Goal: Check status: Check status

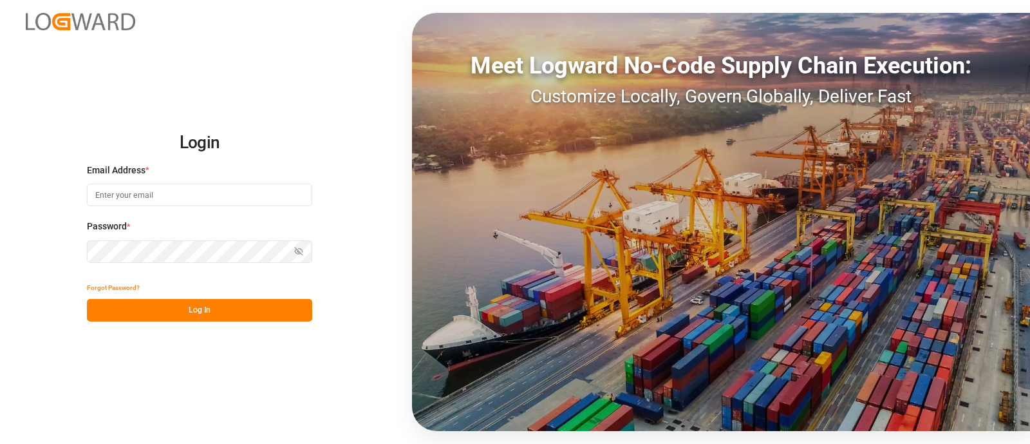
click at [148, 191] on input at bounding box center [199, 195] width 225 height 23
type input "[PERSON_NAME][EMAIL_ADDRESS][PERSON_NAME][DOMAIN_NAME]"
click at [251, 316] on button "Log In" at bounding box center [199, 310] width 225 height 23
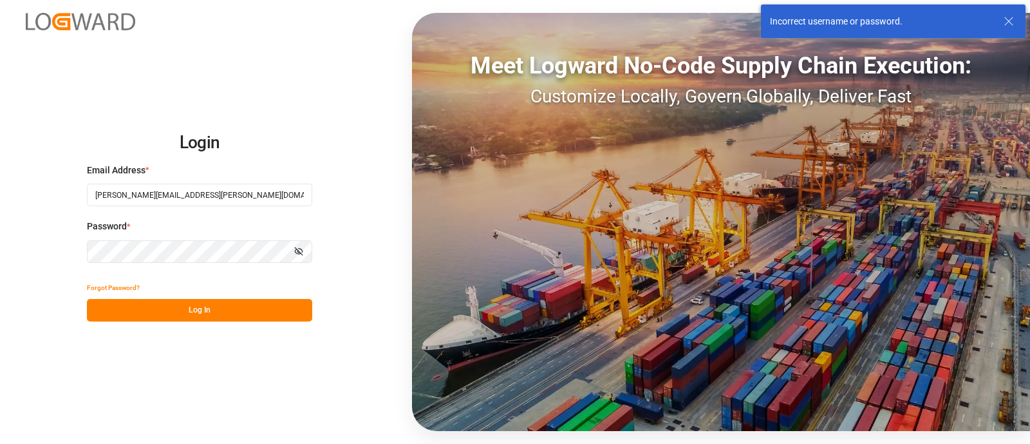
click at [58, 247] on div "Login Email Address * camilo.perez@jamindustries.com Password * Show password F…" at bounding box center [515, 222] width 1030 height 444
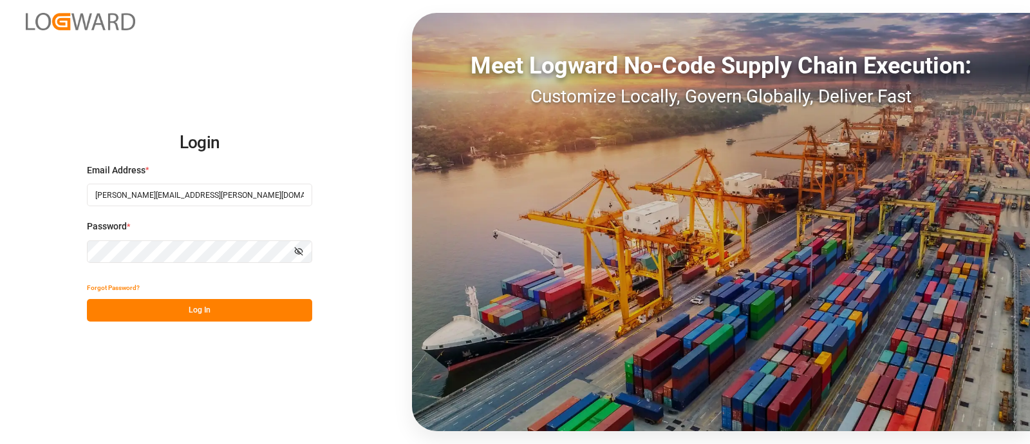
click at [216, 307] on button "Log In" at bounding box center [199, 310] width 225 height 23
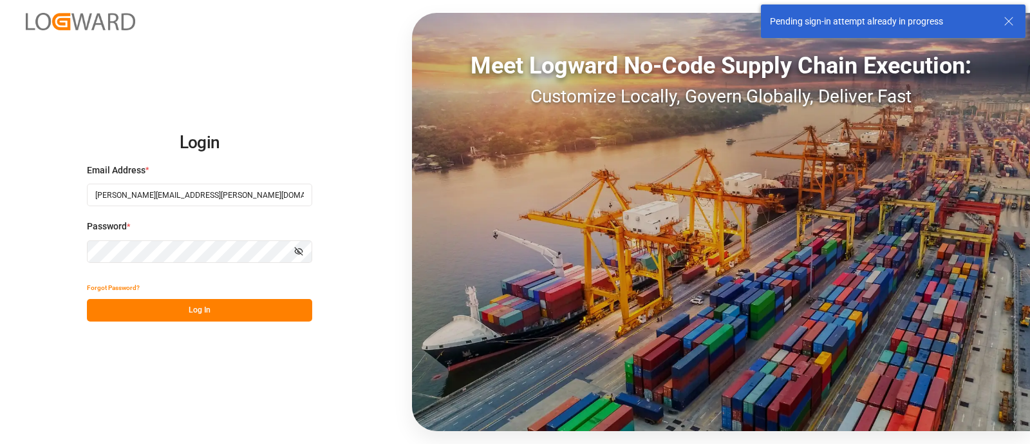
click at [304, 243] on button "Show password" at bounding box center [298, 251] width 27 height 23
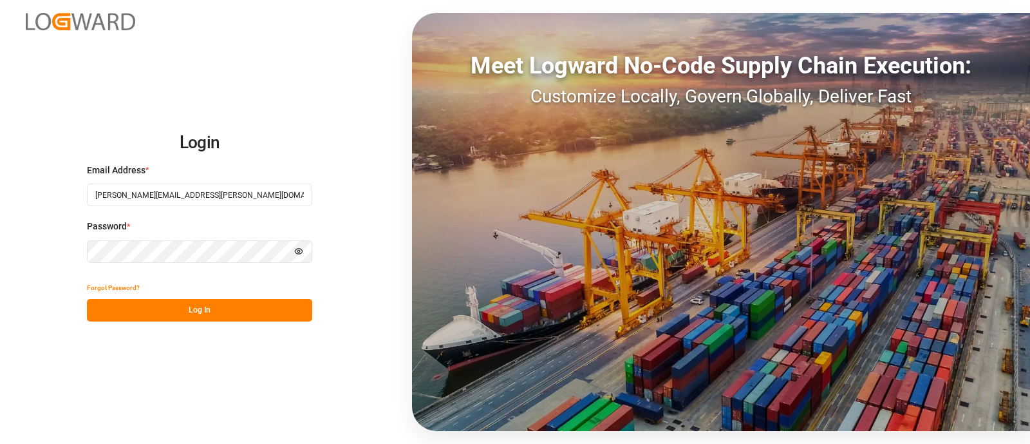
click at [294, 252] on icon "button" at bounding box center [298, 251] width 9 height 9
click at [59, 252] on div "Login Email Address * camilo.perez@jamindustries.com Password * Hide password F…" at bounding box center [515, 222] width 1030 height 444
drag, startPoint x: 217, startPoint y: 196, endPoint x: 288, endPoint y: 195, distance: 70.8
click at [288, 195] on input "[PERSON_NAME][EMAIL_ADDRESS][PERSON_NAME][DOMAIN_NAME]" at bounding box center [199, 195] width 225 height 23
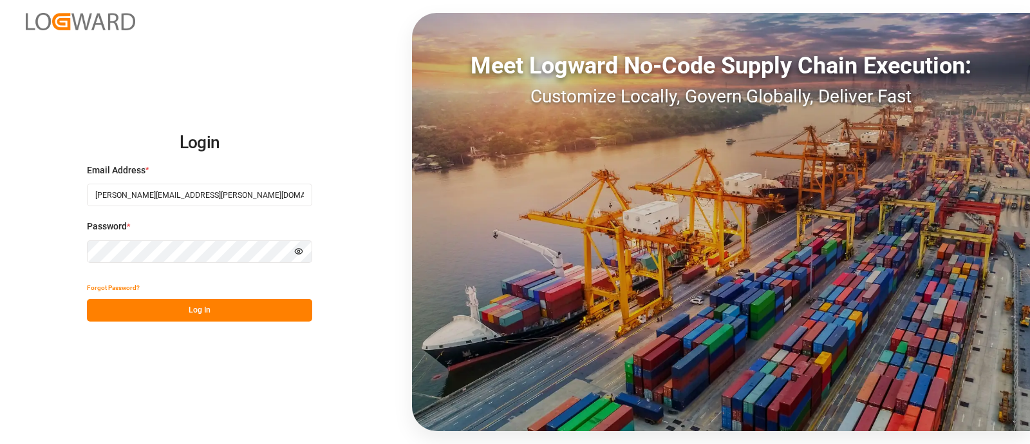
click at [198, 311] on button "Log In" at bounding box center [199, 310] width 225 height 23
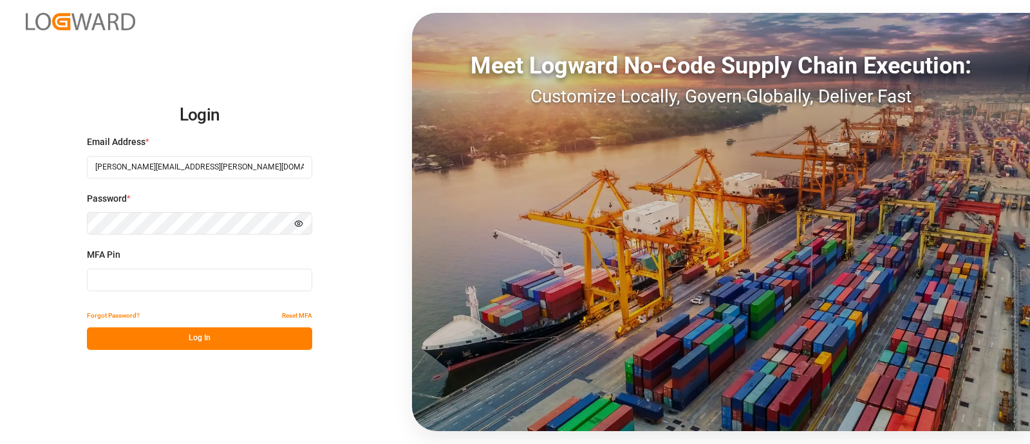
click at [170, 280] on input at bounding box center [199, 280] width 225 height 23
type input "837424"
click at [231, 339] on button "Log In" at bounding box center [199, 338] width 225 height 23
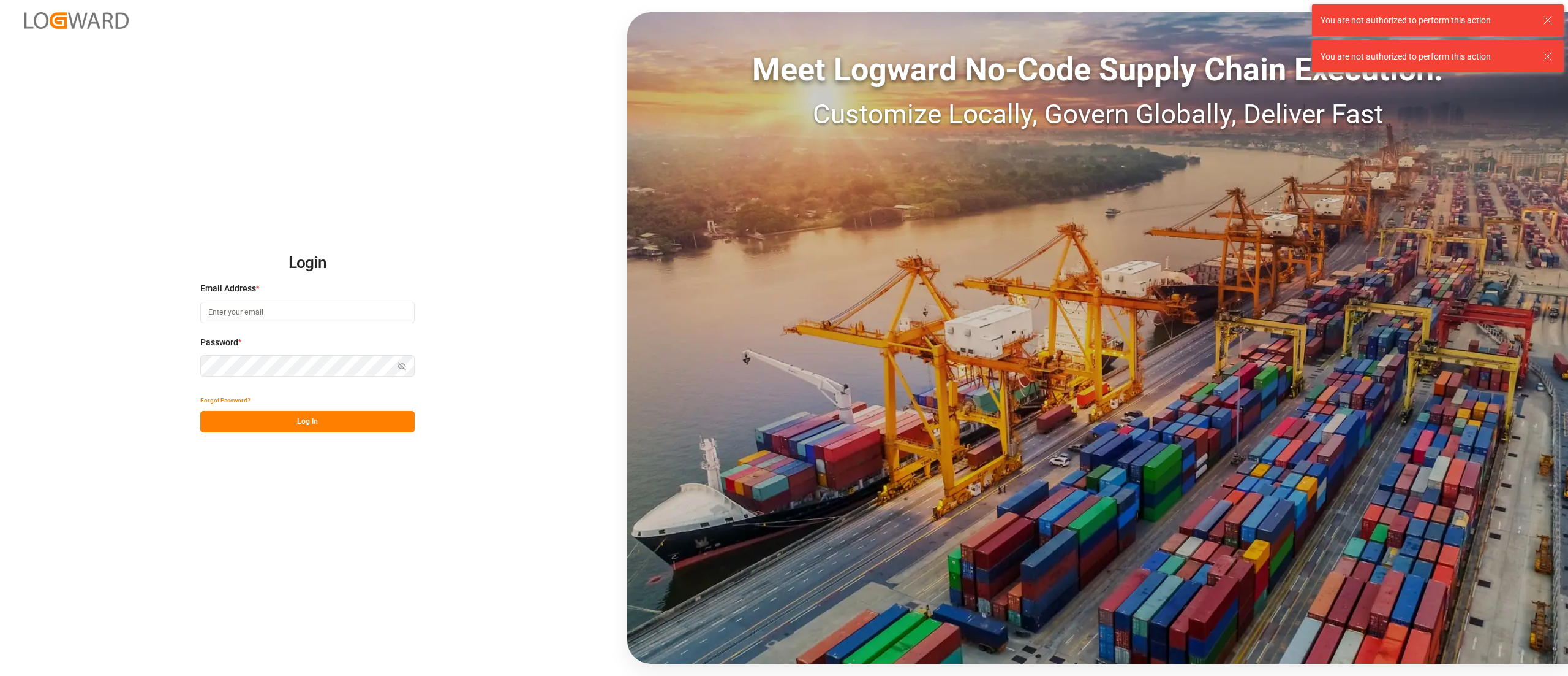
click at [322, 310] on input at bounding box center [307, 312] width 214 height 22
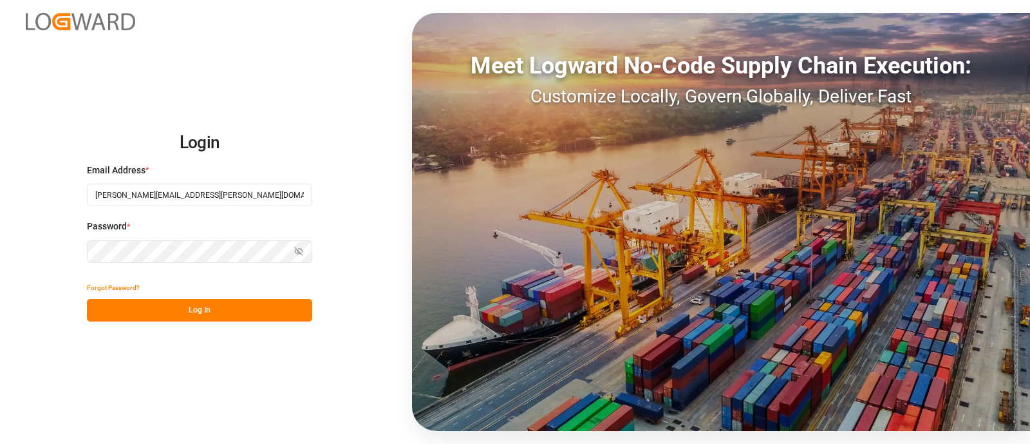
type input "[PERSON_NAME][EMAIL_ADDRESS][PERSON_NAME][DOMAIN_NAME]"
click at [215, 312] on button "Log In" at bounding box center [199, 310] width 225 height 23
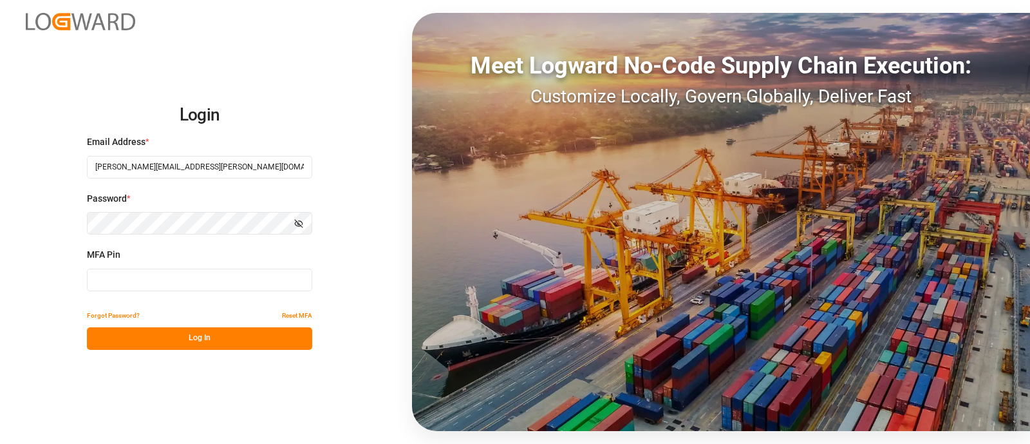
click at [172, 281] on input at bounding box center [199, 280] width 225 height 23
type input "752479"
click at [219, 337] on button "Log In" at bounding box center [199, 338] width 225 height 23
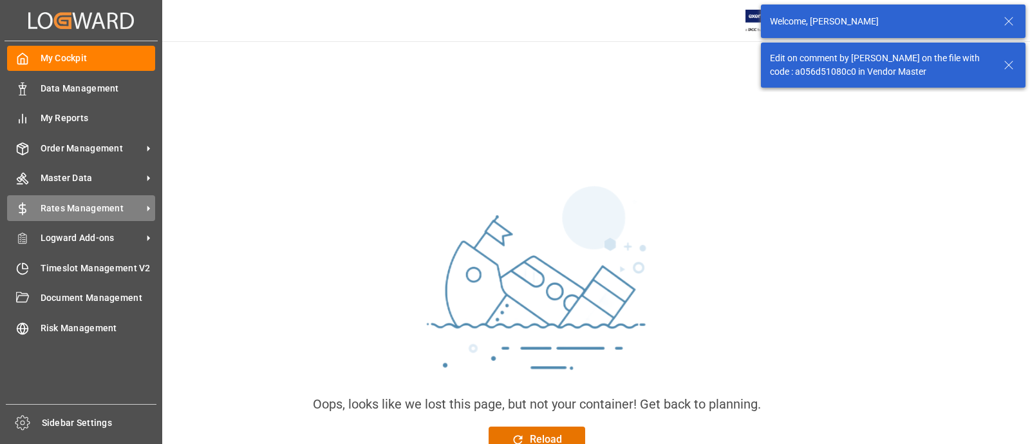
drag, startPoint x: 49, startPoint y: 178, endPoint x: 23, endPoint y: 204, distance: 37.3
click at [23, 205] on icon at bounding box center [22, 209] width 6 height 8
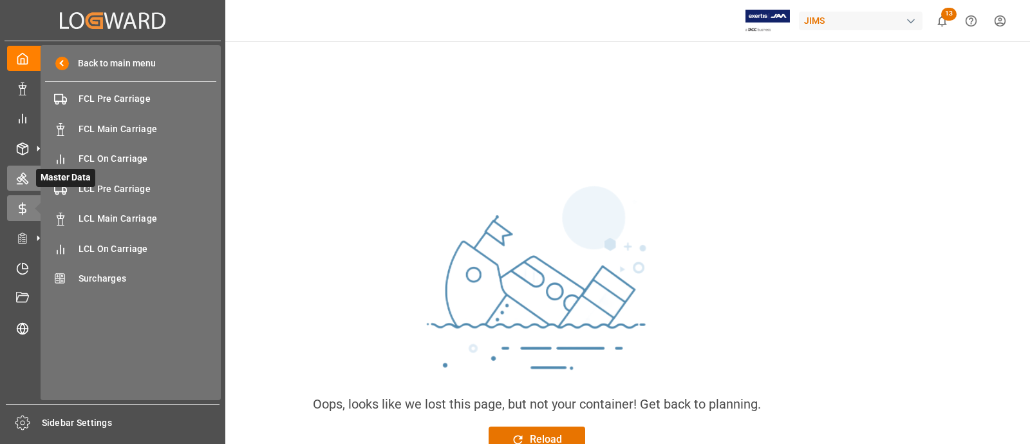
click at [34, 181] on icon at bounding box center [39, 178] width 14 height 14
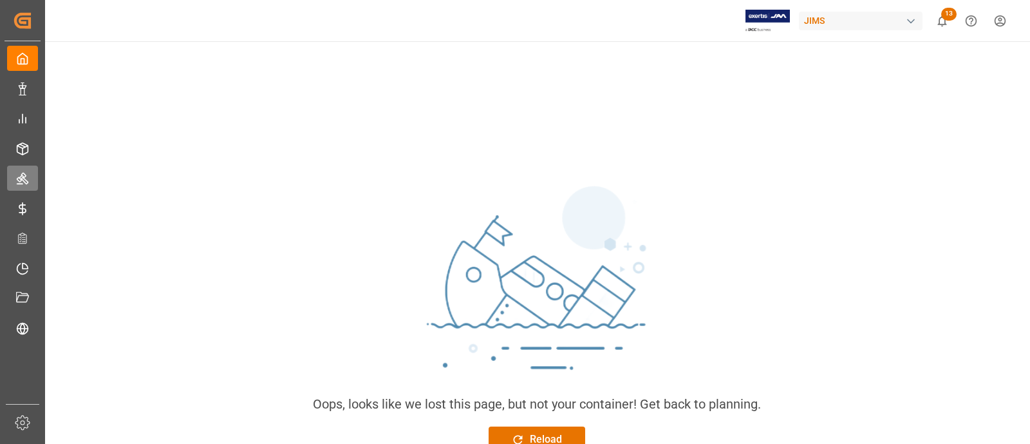
click at [307, 149] on div "Oops, looks like we lost this page, but not your container! Get back to plannin…" at bounding box center [537, 311] width 469 height 346
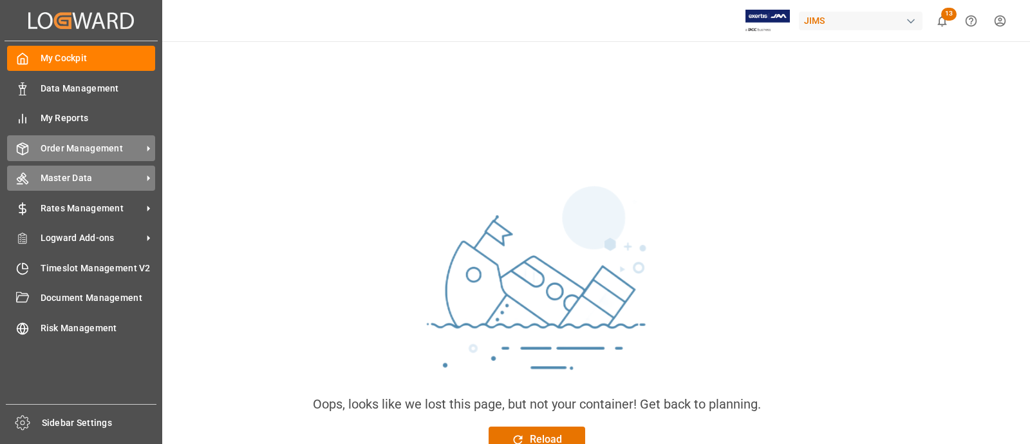
click at [61, 147] on span "Order Management" at bounding box center [92, 149] width 102 height 14
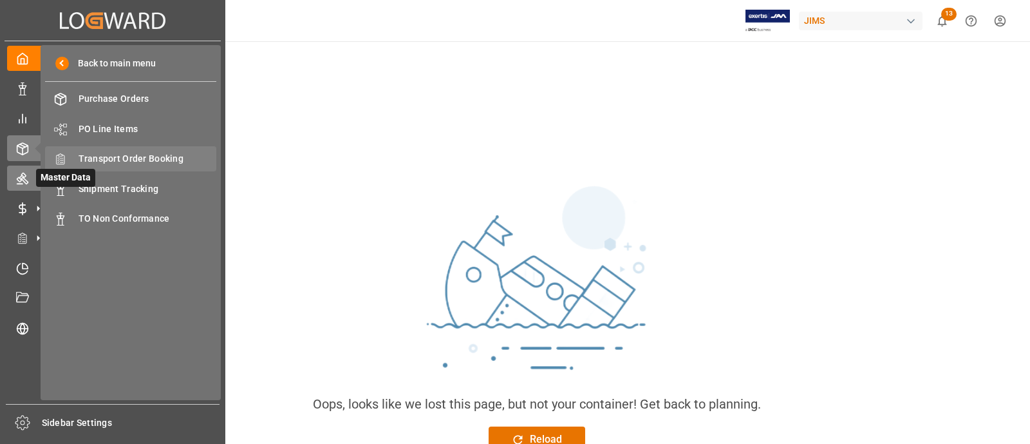
click at [158, 156] on span "Transport Order Booking" at bounding box center [148, 159] width 138 height 14
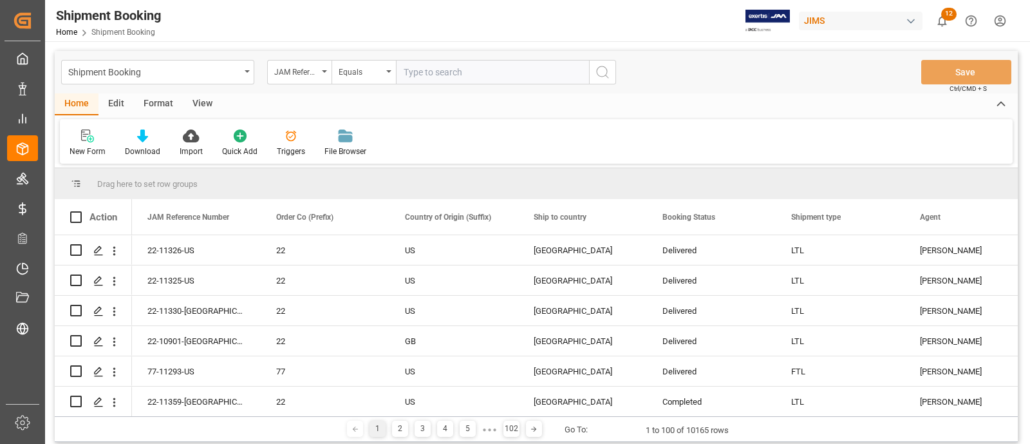
click at [448, 71] on input "text" at bounding box center [492, 72] width 193 height 24
type input "77-9619-CN"
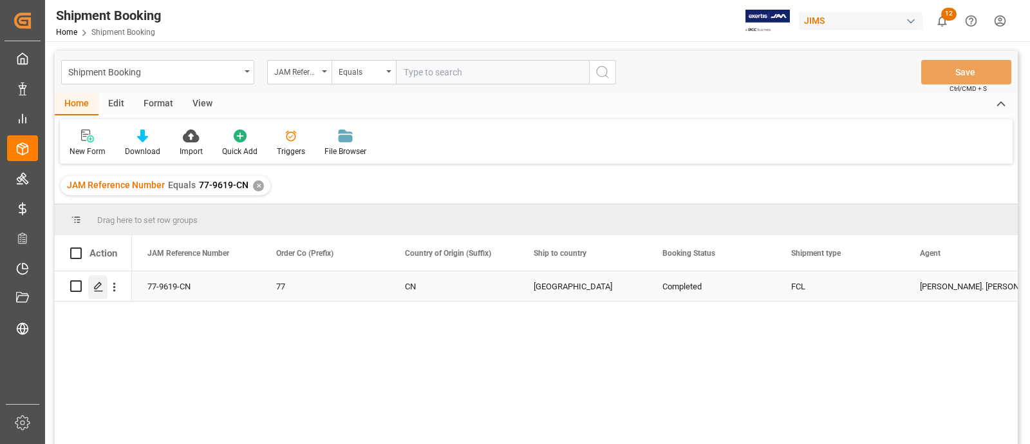
click at [103, 292] on div "Press SPACE to select this row." at bounding box center [97, 287] width 19 height 24
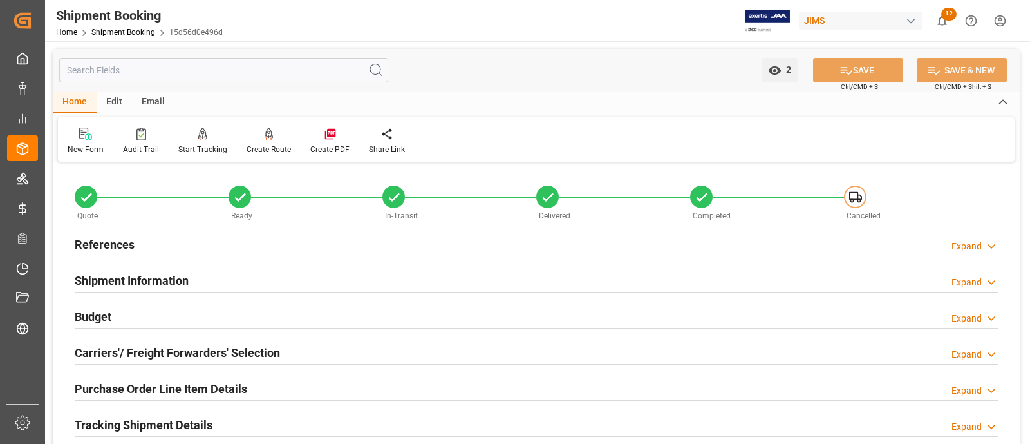
click at [215, 66] on input "text" at bounding box center [223, 70] width 329 height 24
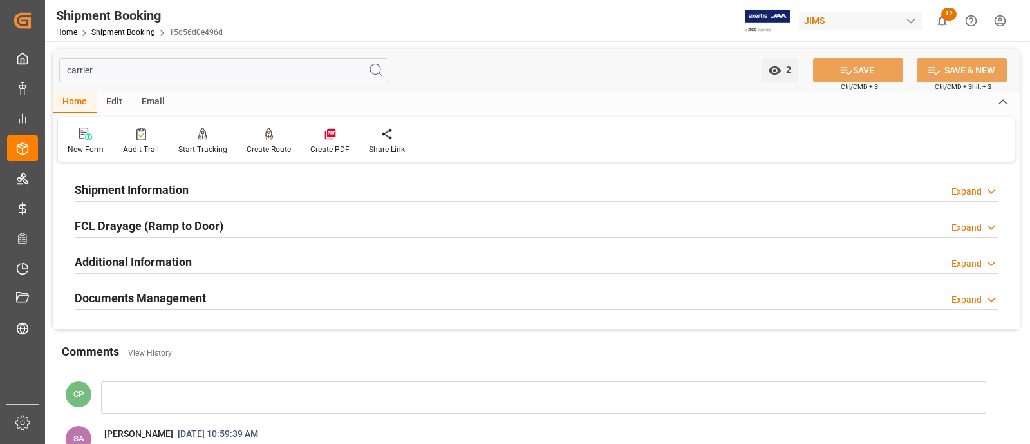
type input "carrier"
click at [160, 194] on h2 "Shipment Information" at bounding box center [132, 189] width 114 height 17
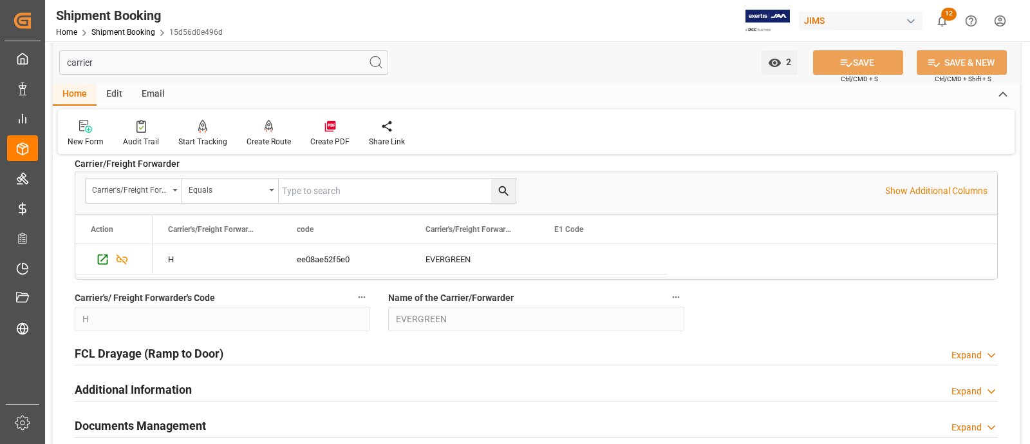
scroll to position [80, 0]
